Goal: Transaction & Acquisition: Subscribe to service/newsletter

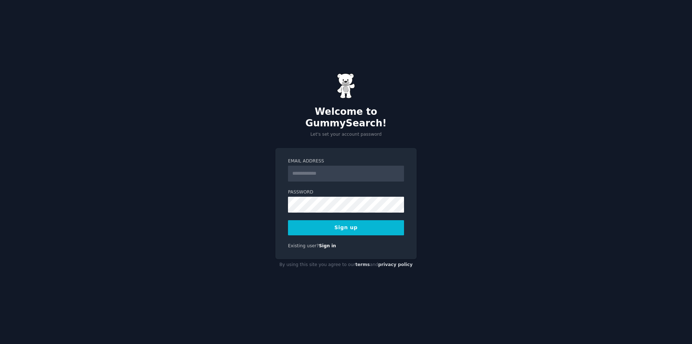
click at [328, 172] on input "Email Address" at bounding box center [346, 174] width 116 height 16
click at [329, 172] on input "Email Address" at bounding box center [346, 174] width 116 height 16
type input "*"
type input "**********"
click at [288, 220] on button "Sign up" at bounding box center [346, 227] width 116 height 15
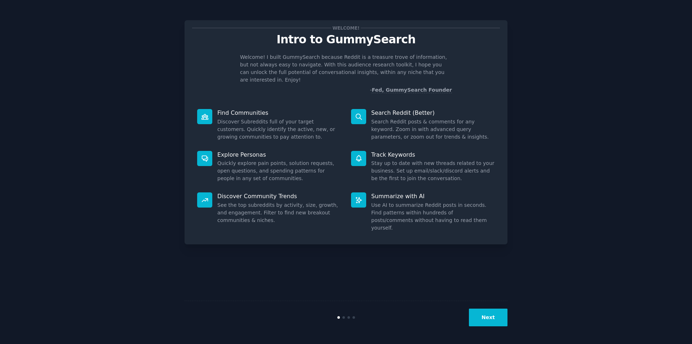
click at [480, 318] on button "Next" at bounding box center [488, 317] width 39 height 18
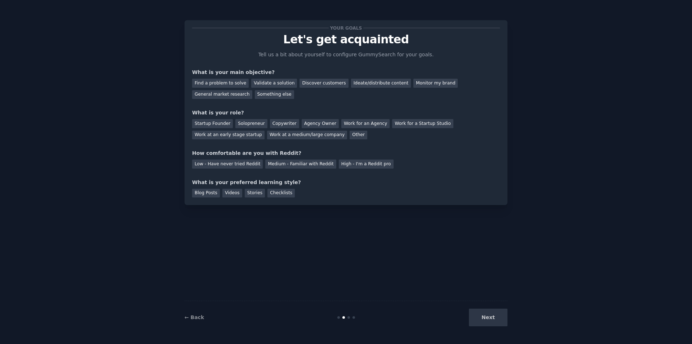
click at [480, 318] on div "Next" at bounding box center [454, 317] width 108 height 18
click at [227, 83] on div "Find a problem to solve" at bounding box center [220, 83] width 57 height 9
click at [492, 314] on div "Next" at bounding box center [454, 317] width 108 height 18
click at [272, 162] on div "Medium - Familiar with Reddit" at bounding box center [300, 163] width 71 height 9
click at [207, 192] on div "Blog Posts" at bounding box center [206, 193] width 28 height 9
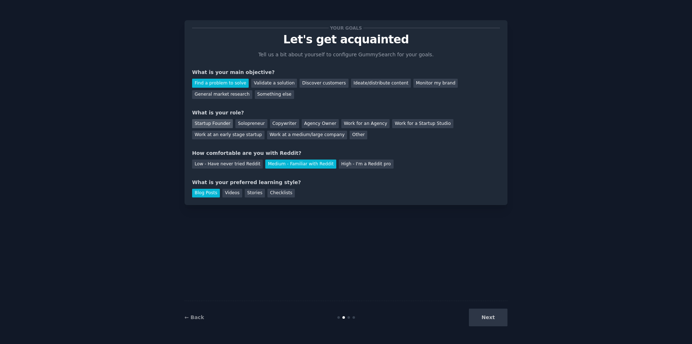
click at [214, 127] on div "Startup Founder" at bounding box center [212, 123] width 41 height 9
click at [492, 316] on button "Next" at bounding box center [488, 317] width 39 height 18
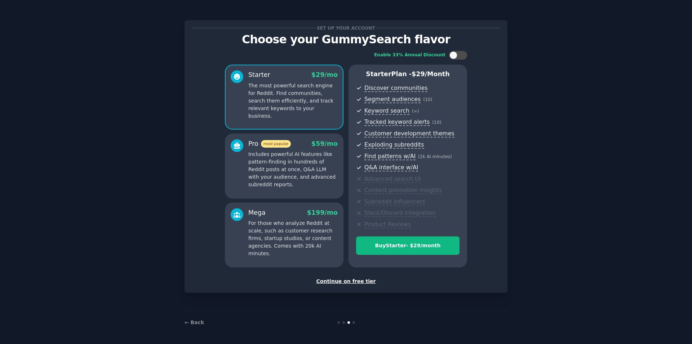
click at [360, 284] on div "Continue on free tier" at bounding box center [346, 281] width 308 height 8
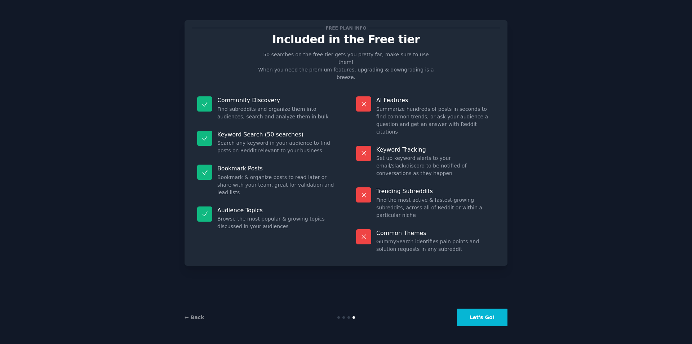
click at [494, 317] on button "Let's Go!" at bounding box center [482, 317] width 50 height 18
